Goal: Navigation & Orientation: Find specific page/section

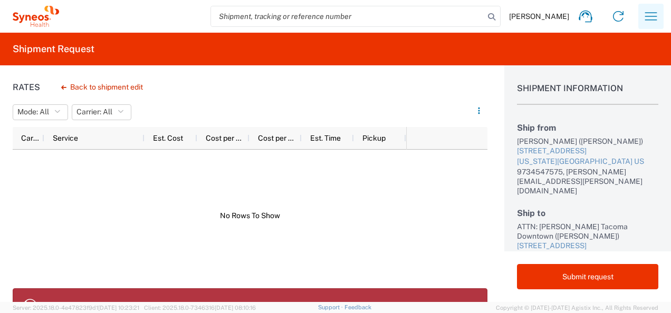
click at [657, 4] on button "button" at bounding box center [651, 16] width 25 height 25
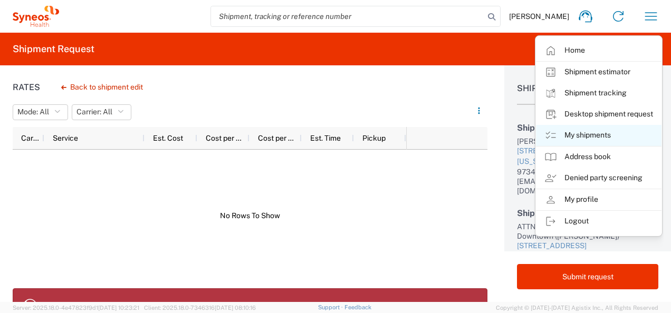
click at [586, 134] on link "My shipments" at bounding box center [599, 135] width 126 height 21
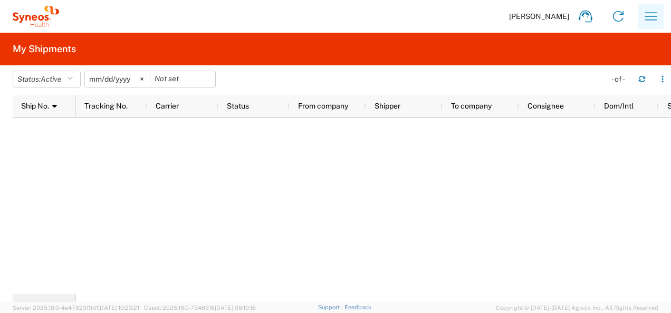
click at [649, 18] on icon "button" at bounding box center [651, 16] width 17 height 17
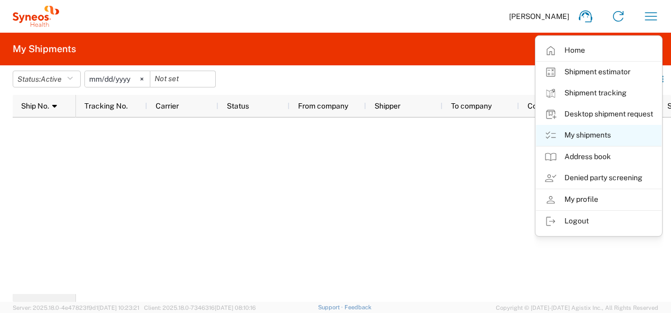
click at [583, 133] on link "My shipments" at bounding box center [599, 135] width 126 height 21
